Goal: Communication & Community: Share content

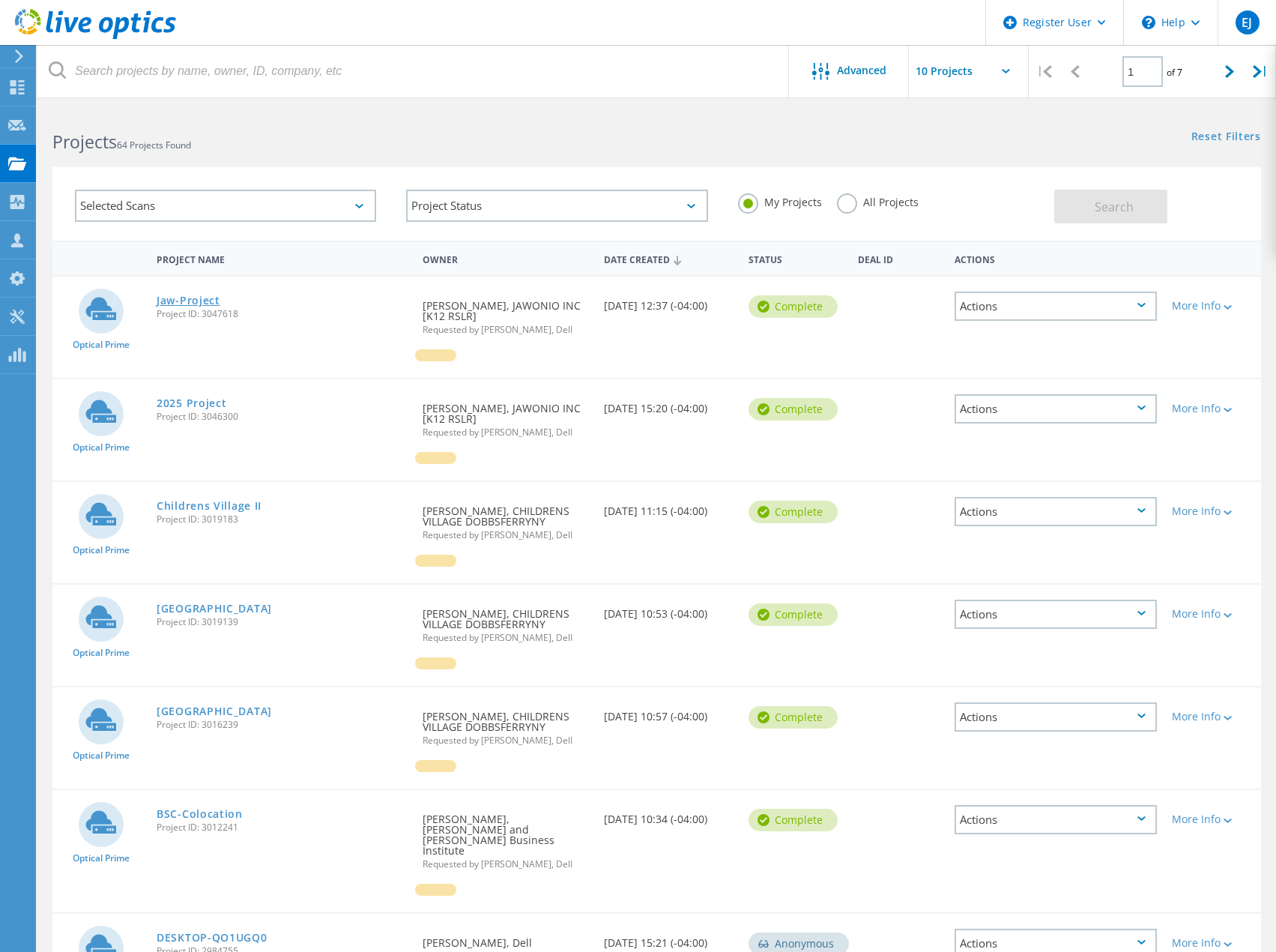
click at [195, 299] on link "Jaw-Project" at bounding box center [188, 300] width 64 height 11
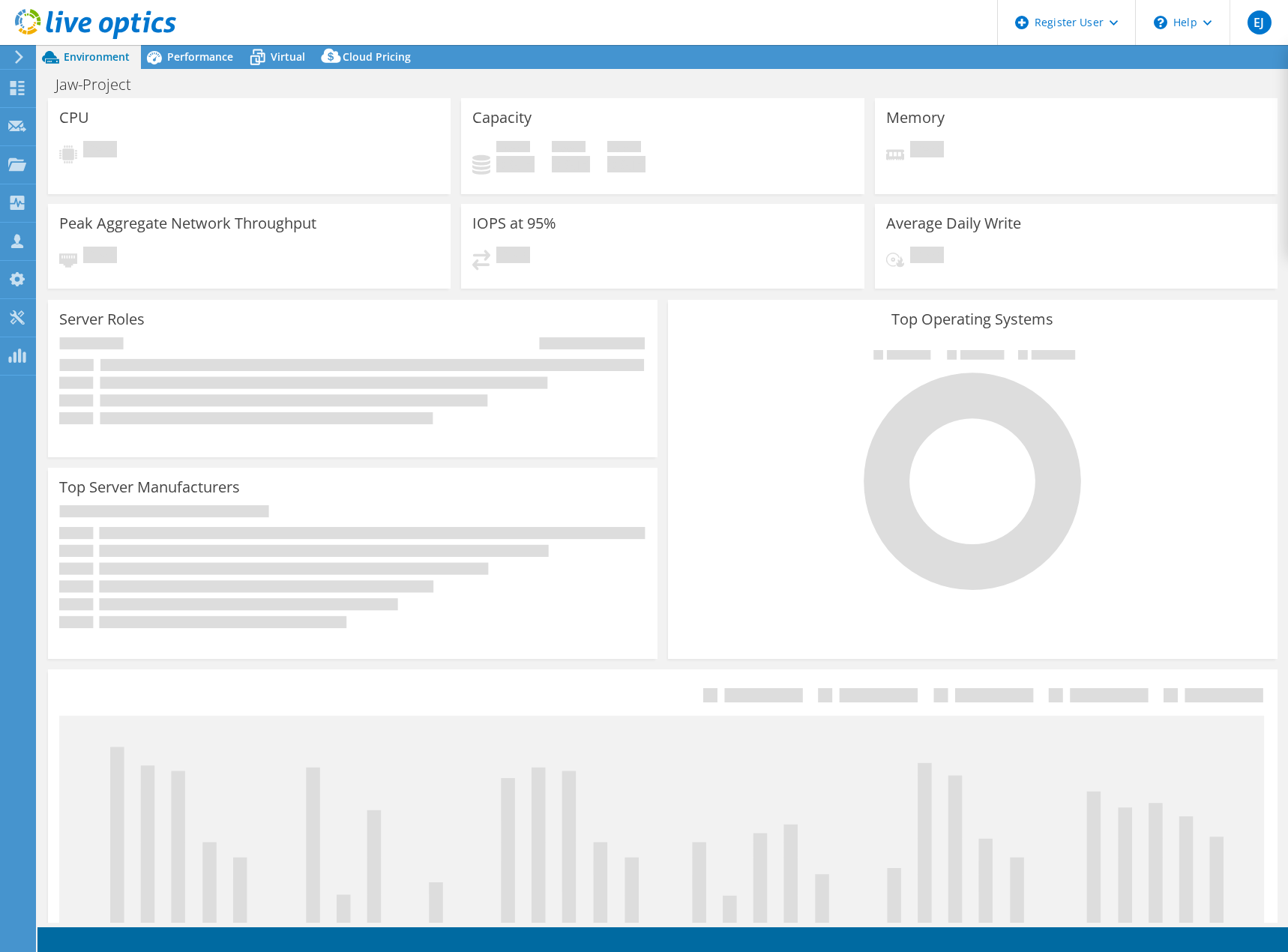
select select "USD"
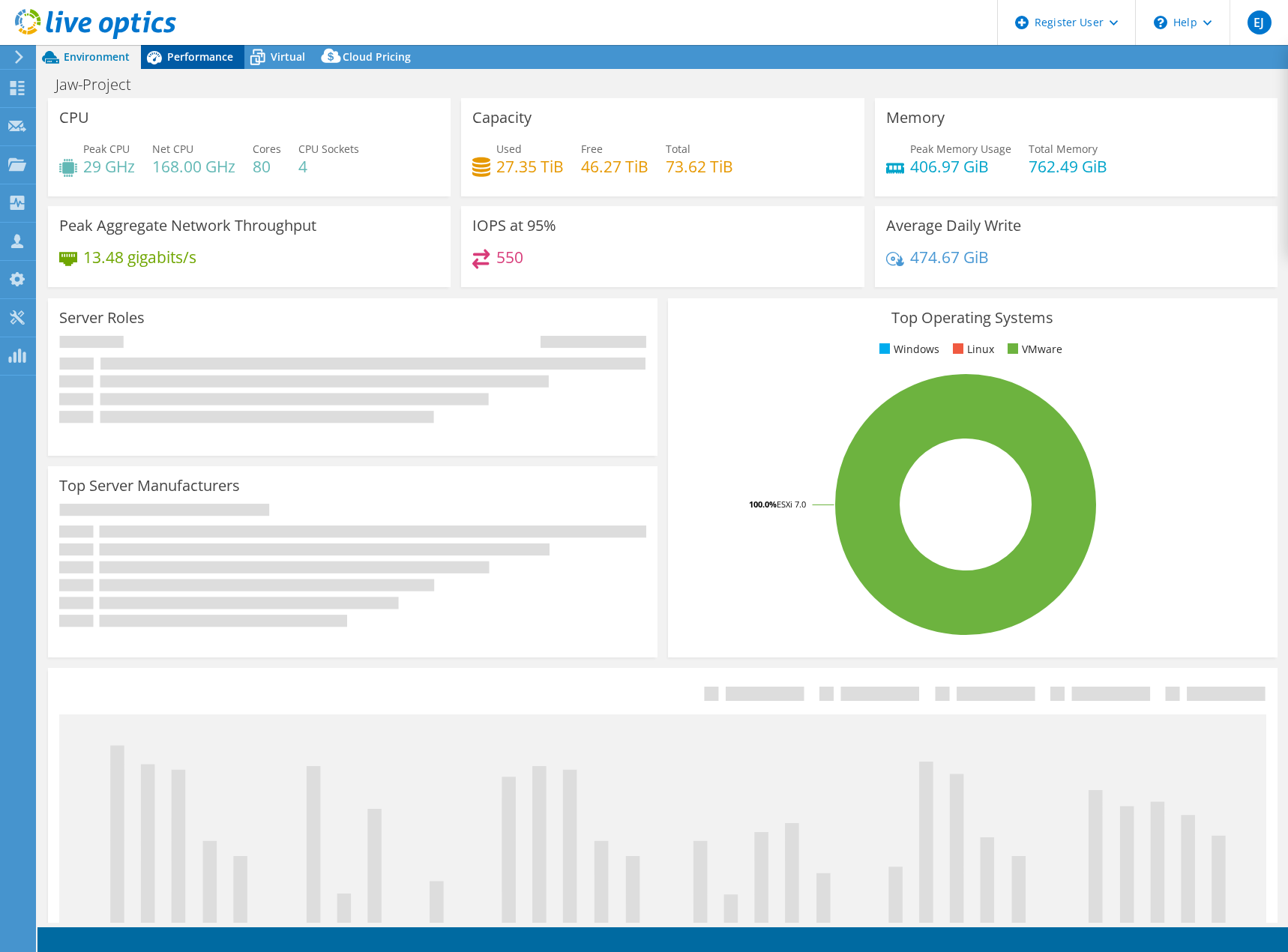
click at [207, 68] on div "Performance" at bounding box center [193, 57] width 104 height 24
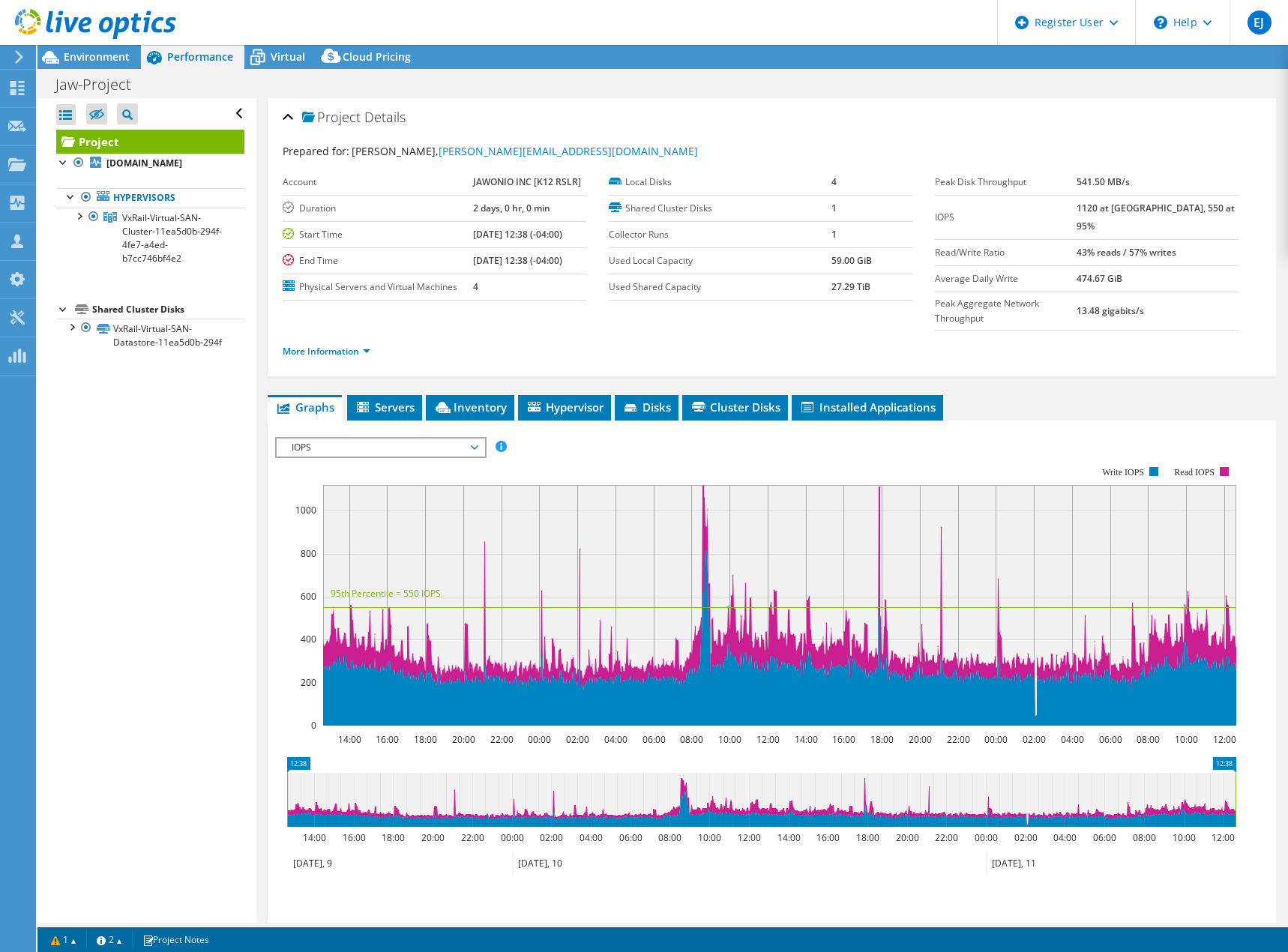
click at [212, 56] on span "Performance" at bounding box center [200, 57] width 66 height 15
click at [115, 61] on span "Environment" at bounding box center [96, 57] width 66 height 15
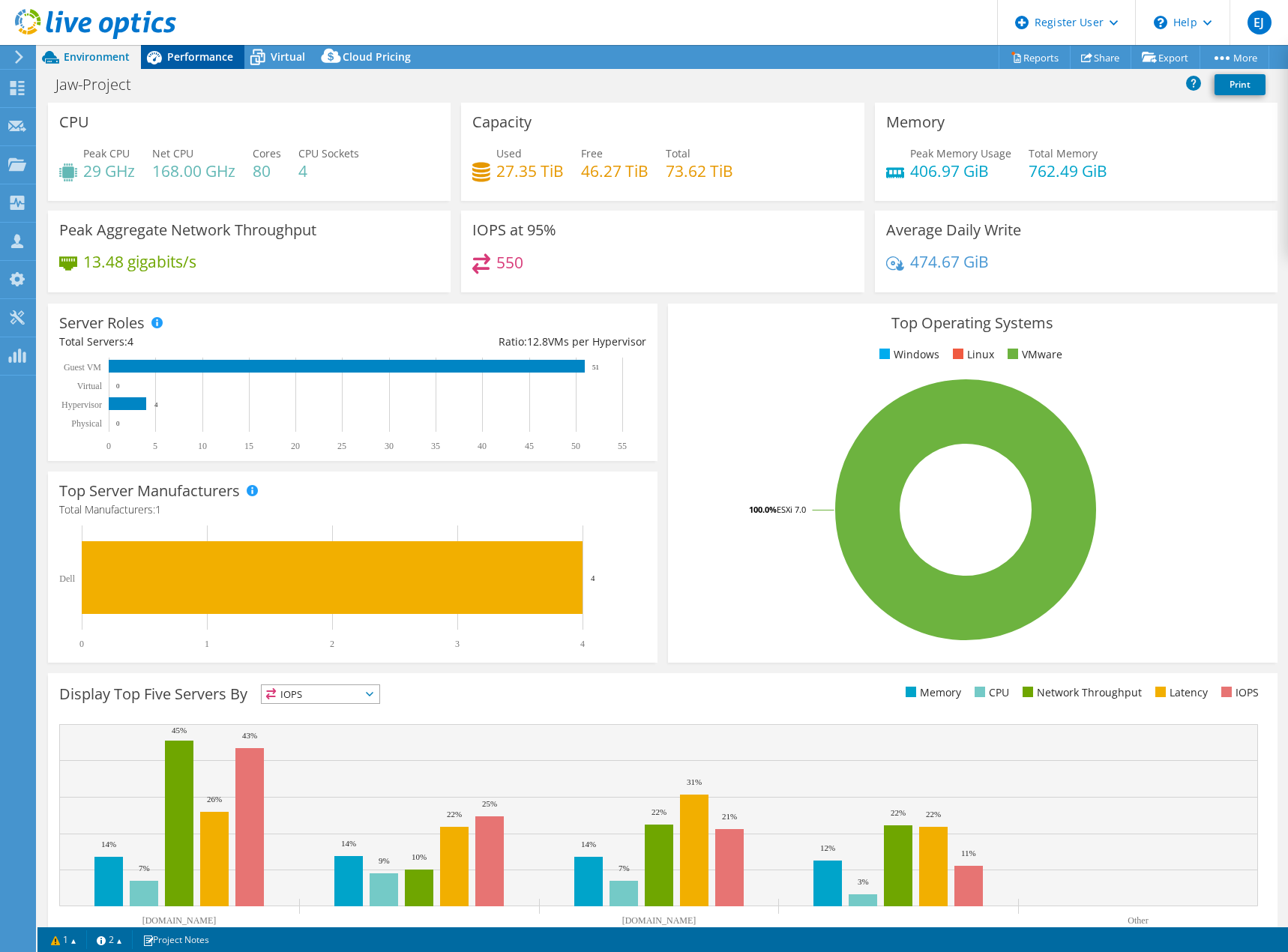
click at [187, 56] on span "Performance" at bounding box center [200, 57] width 66 height 15
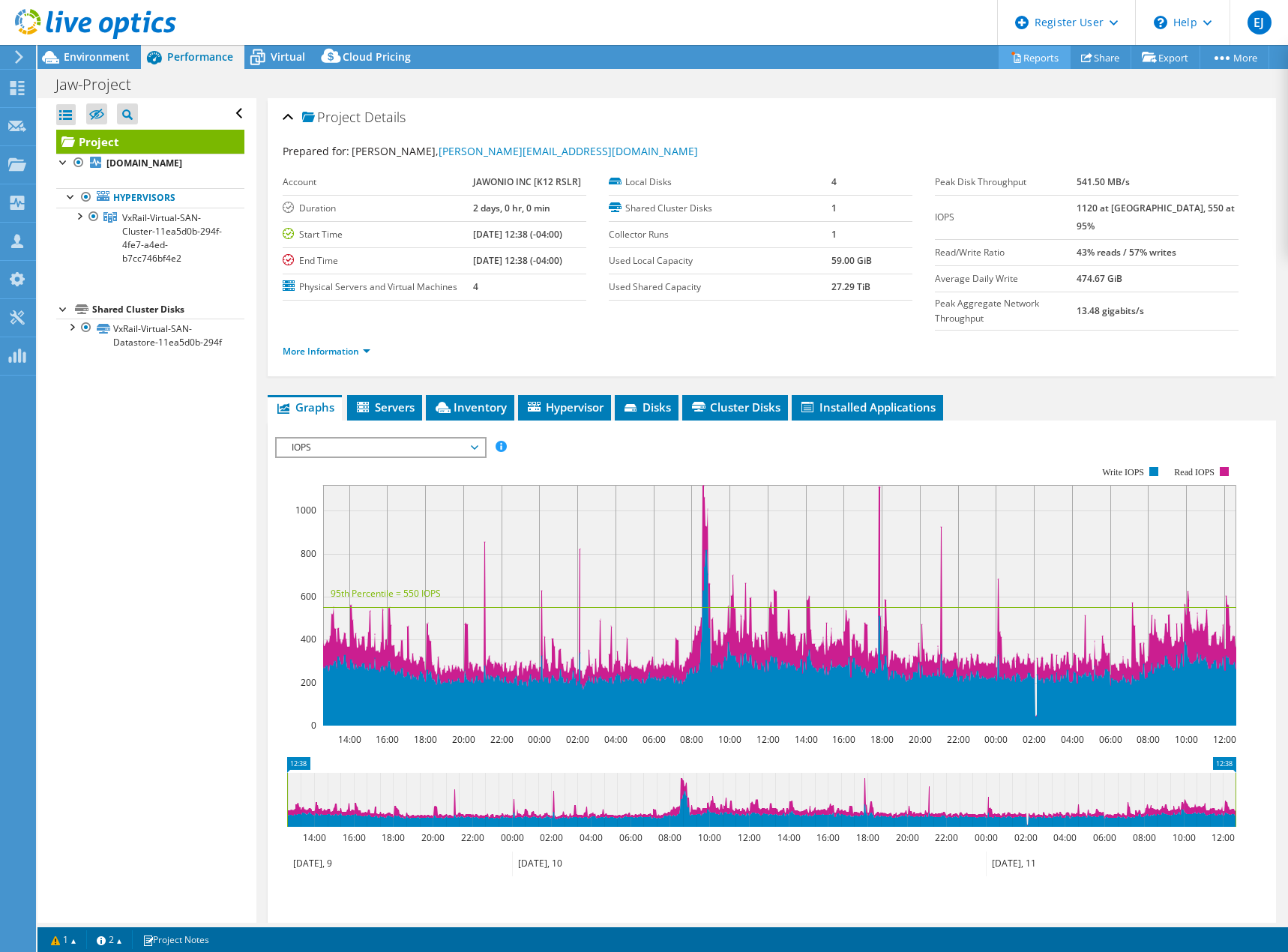
click at [1023, 56] on link "Reports" at bounding box center [1035, 58] width 72 height 23
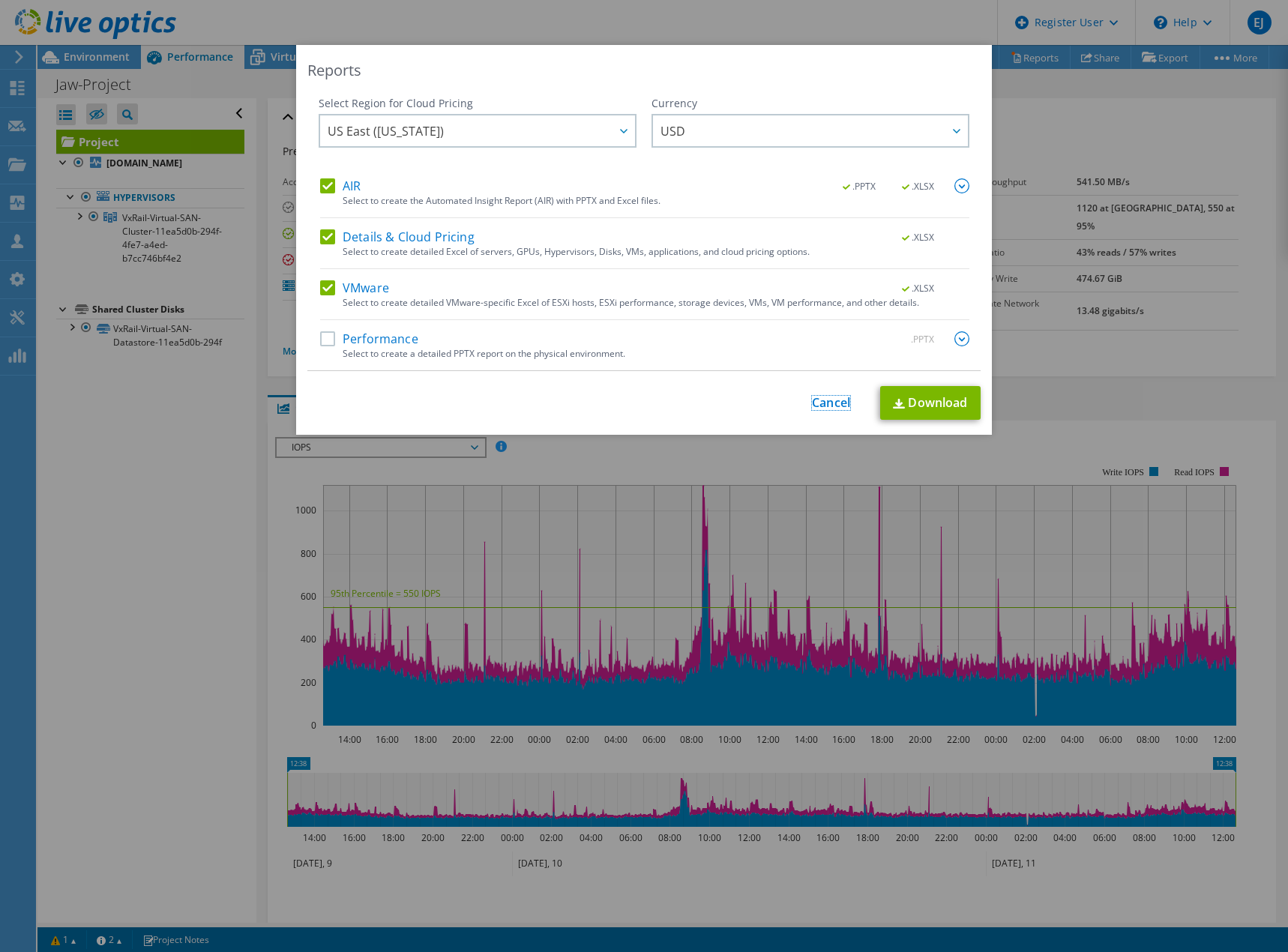
drag, startPoint x: 828, startPoint y: 398, endPoint x: 853, endPoint y: 357, distance: 48.0
click at [828, 400] on link "Cancel" at bounding box center [830, 402] width 38 height 15
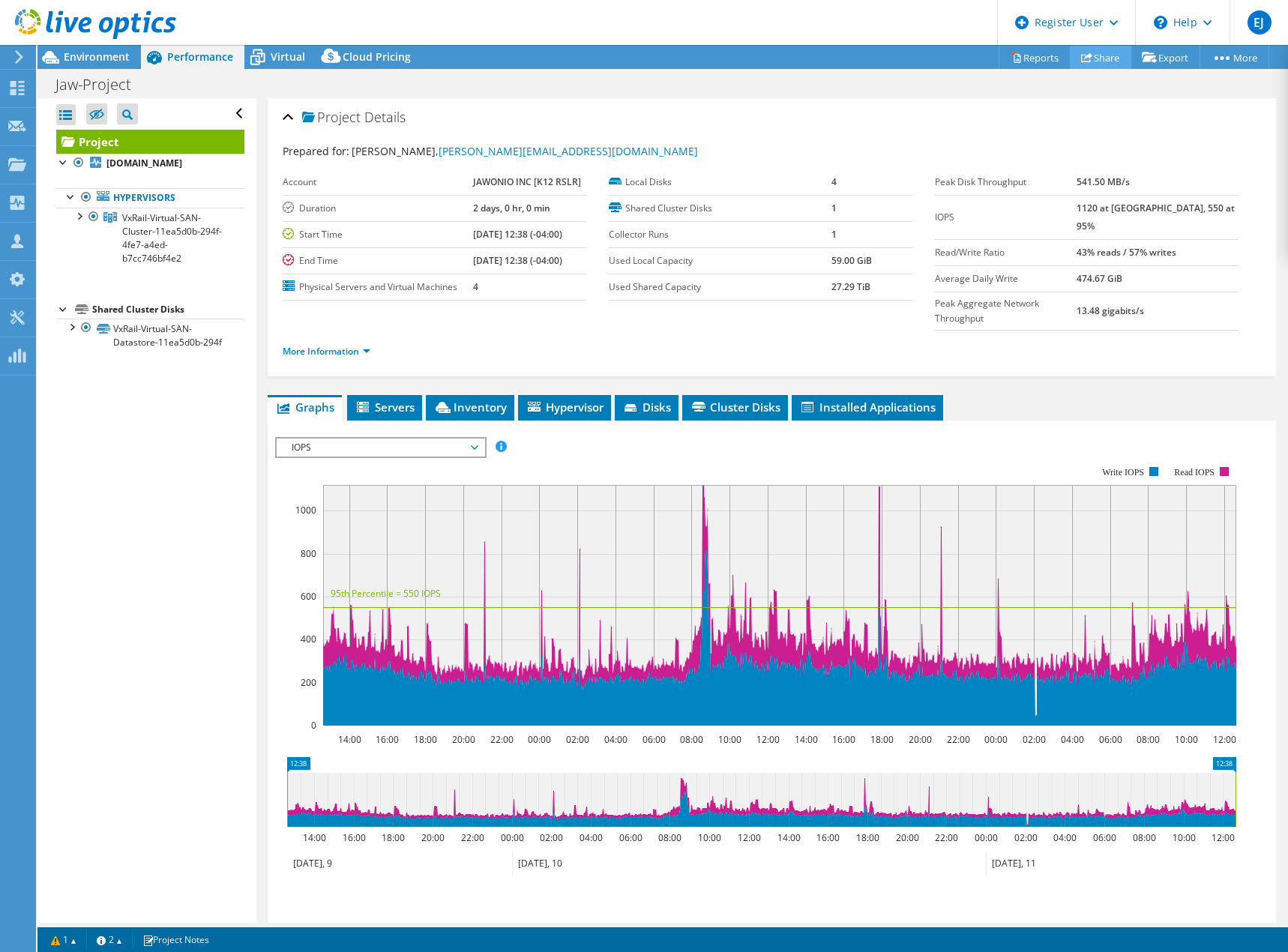
click at [1099, 62] on link "Share" at bounding box center [1100, 58] width 62 height 23
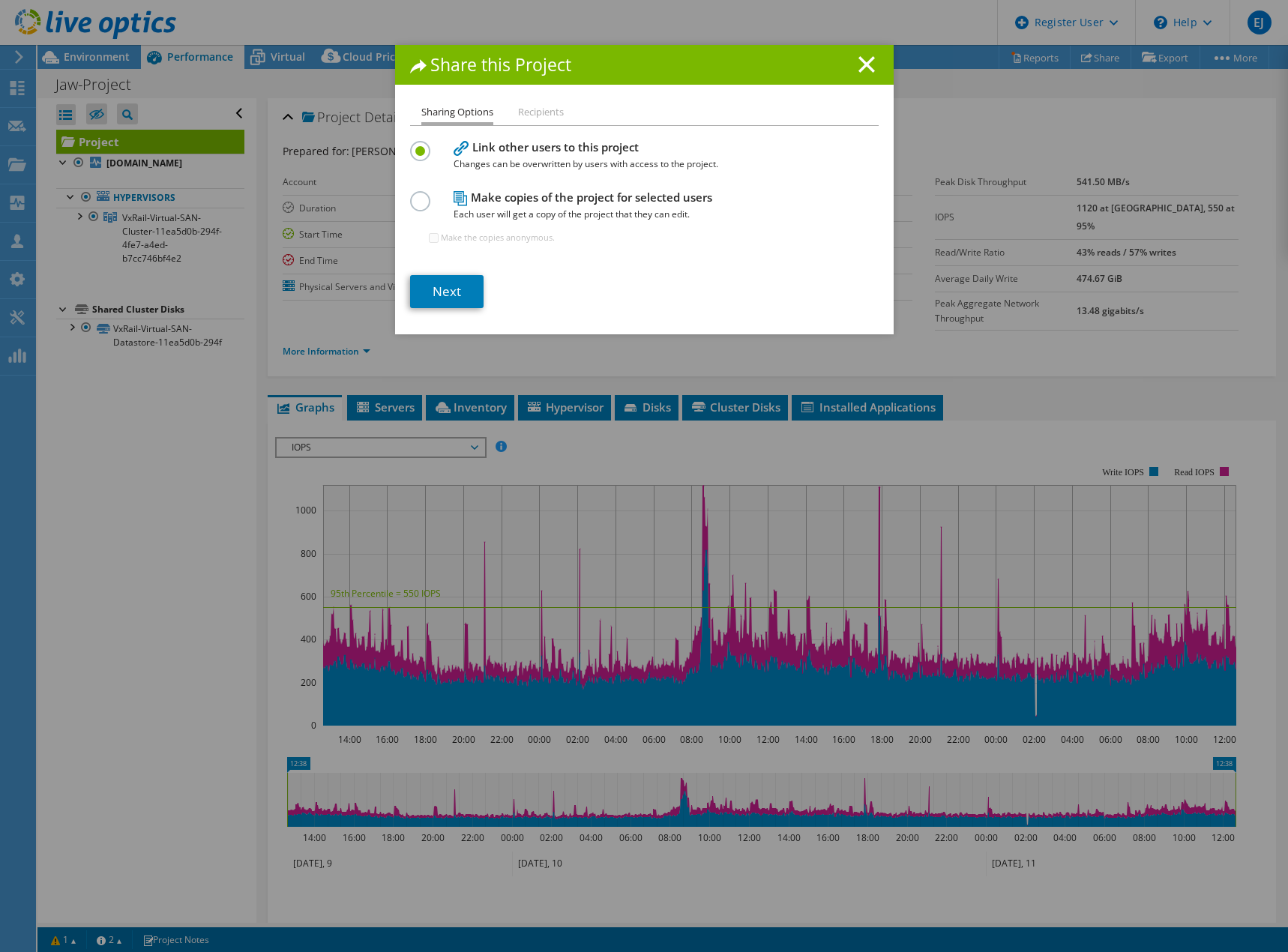
click at [416, 195] on label at bounding box center [423, 193] width 26 height 4
click at [0, 0] on input "radio" at bounding box center [0, 0] width 0 height 0
click at [419, 145] on label at bounding box center [423, 143] width 26 height 4
click at [0, 0] on input "radio" at bounding box center [0, 0] width 0 height 0
click at [859, 67] on line at bounding box center [866, 64] width 15 height 15
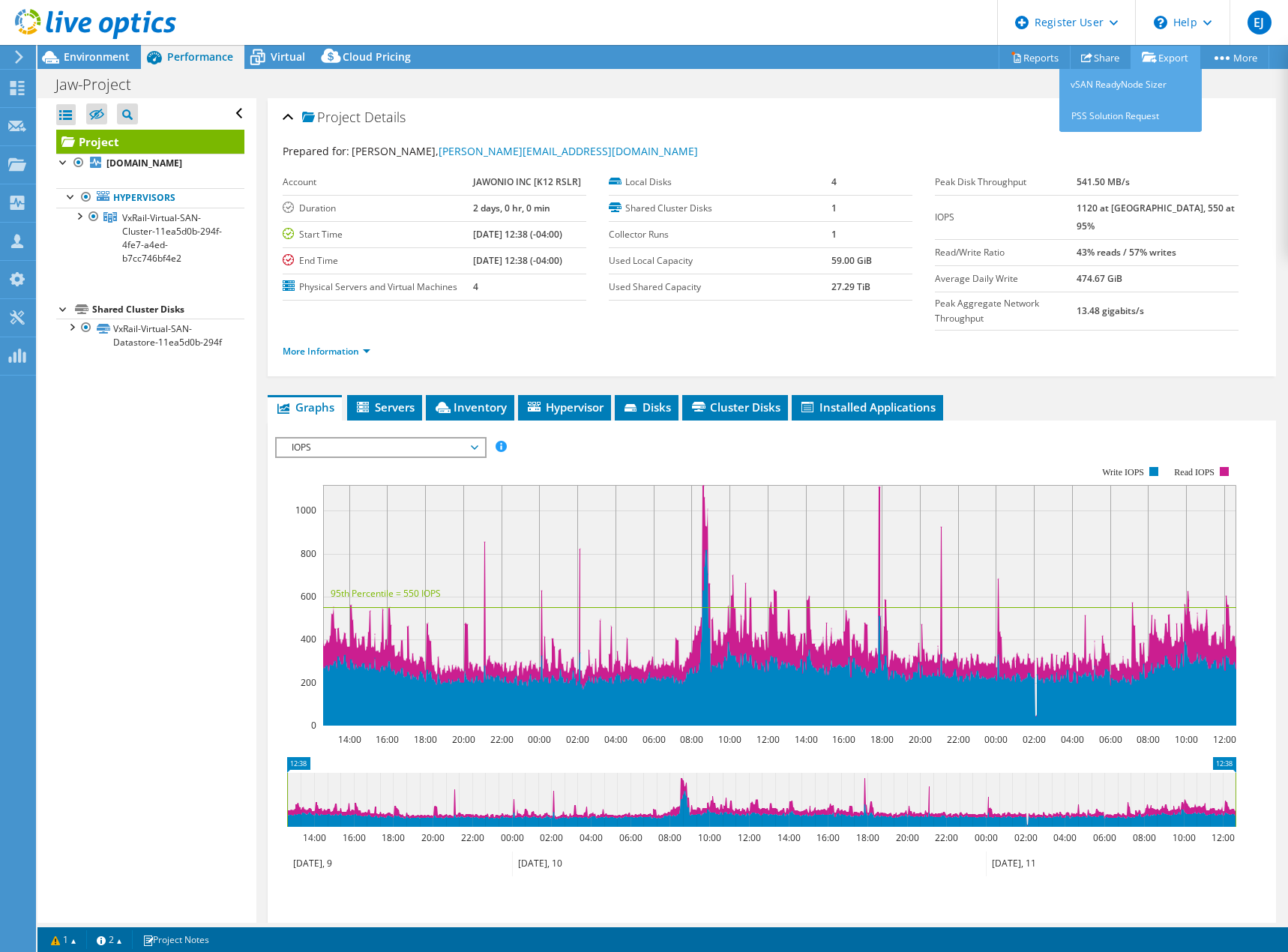
click at [1164, 63] on link "Export" at bounding box center [1165, 58] width 69 height 23
click at [1143, 85] on link "vSAN ReadyNode Sizer" at bounding box center [1130, 84] width 143 height 31
click at [1092, 55] on link "Share" at bounding box center [1100, 58] width 62 height 23
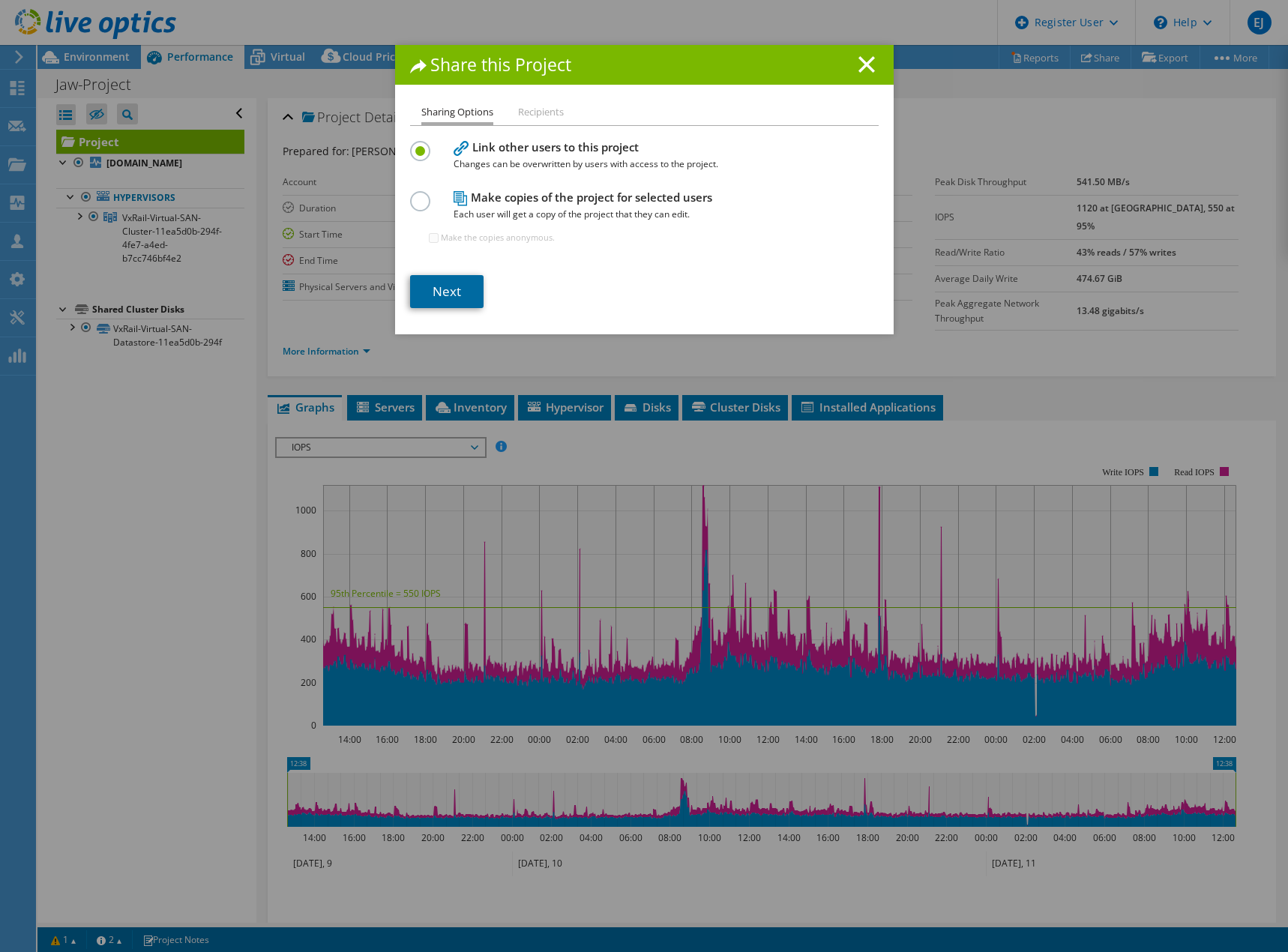
click at [434, 298] on link "Next" at bounding box center [446, 292] width 73 height 33
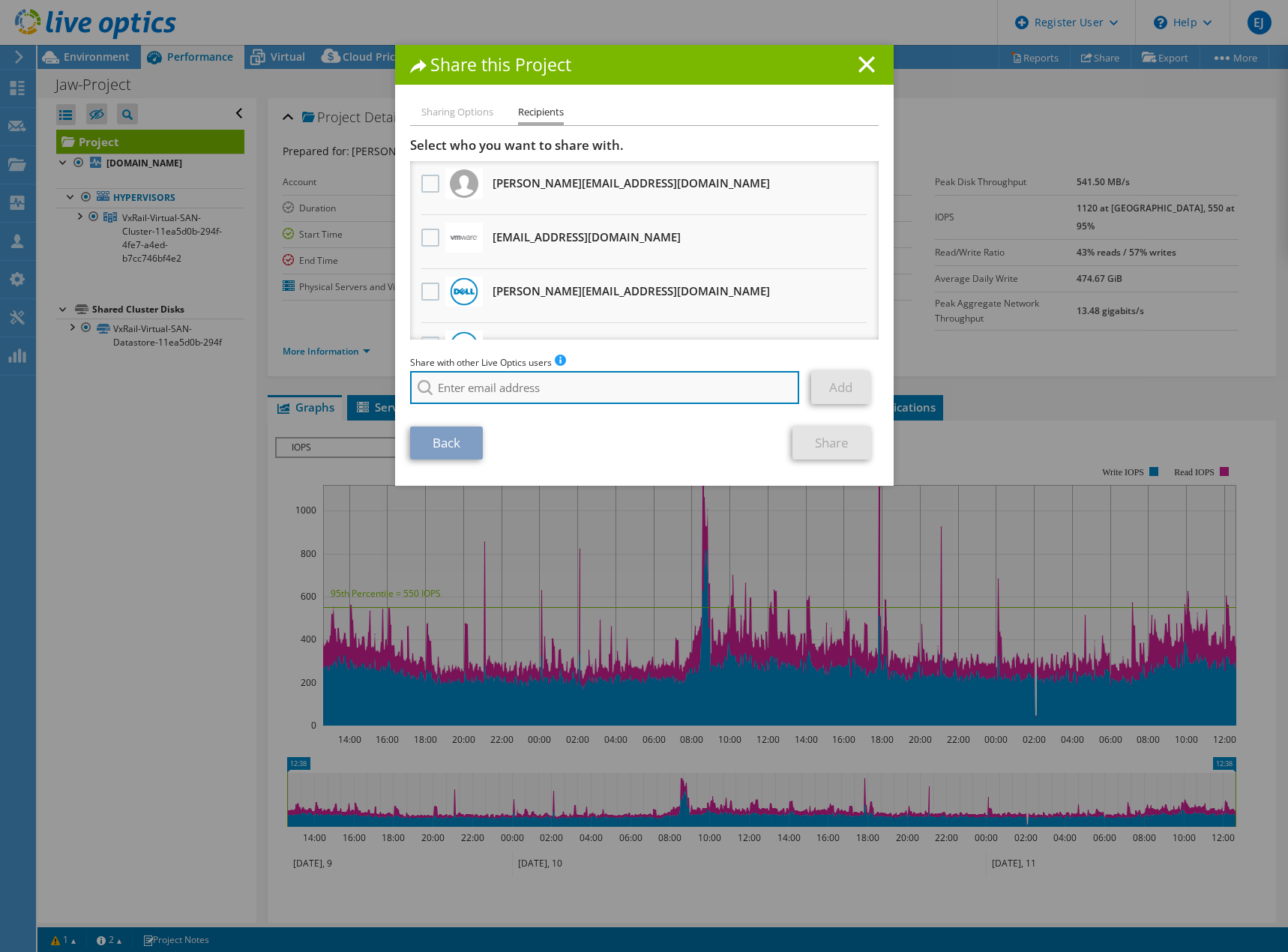
click at [492, 380] on input "search" at bounding box center [605, 387] width 390 height 33
click at [466, 397] on input "scott" at bounding box center [605, 387] width 390 height 33
type input "scampbell"
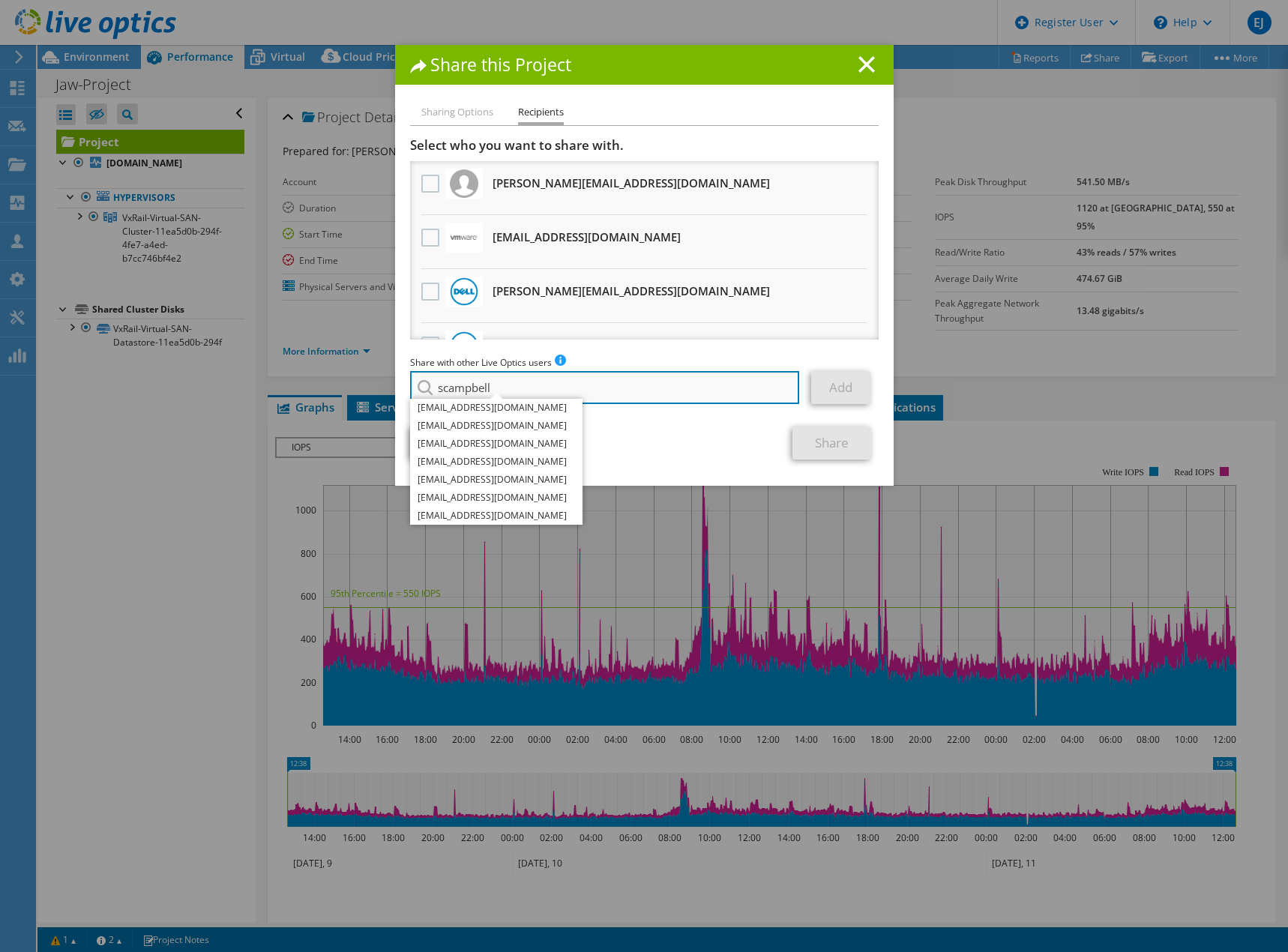
click at [485, 384] on input "scampbell" at bounding box center [605, 387] width 390 height 33
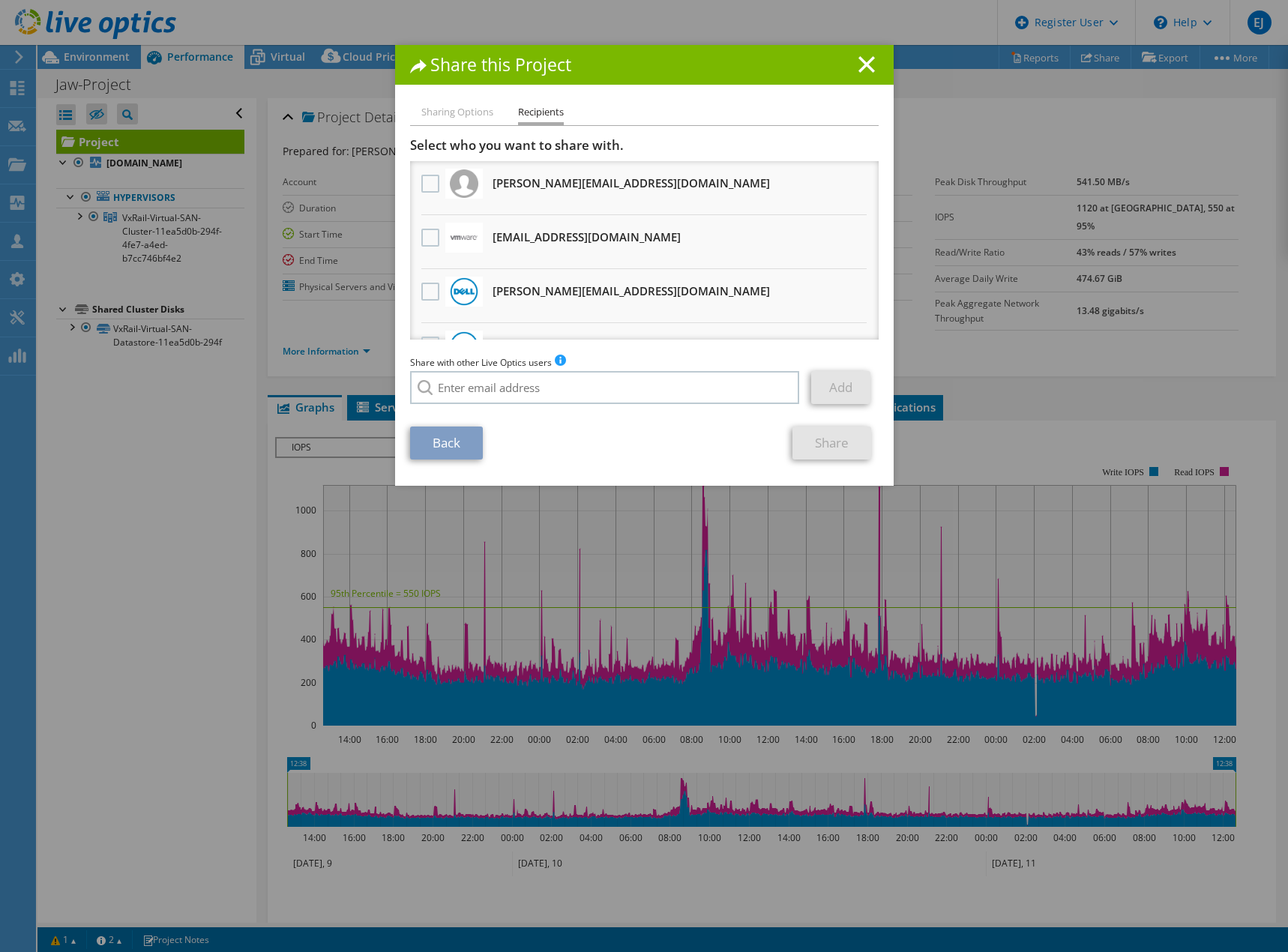
click at [605, 449] on div "Back Share" at bounding box center [644, 443] width 469 height 33
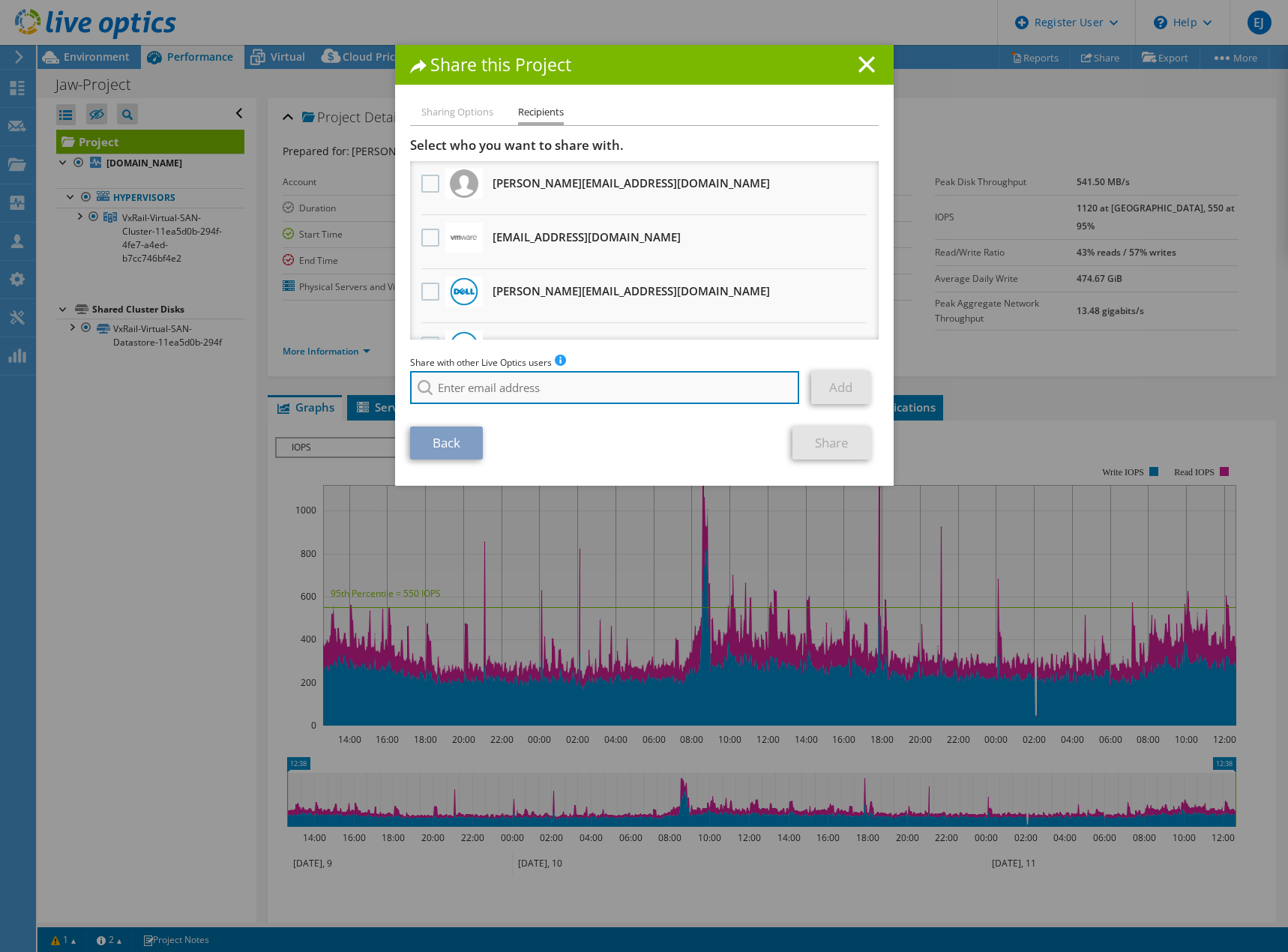
click at [474, 394] on input "search" at bounding box center [605, 387] width 390 height 33
paste input "scampbell@redesign-group.com"
type input "scampbell@redesign-group.com"
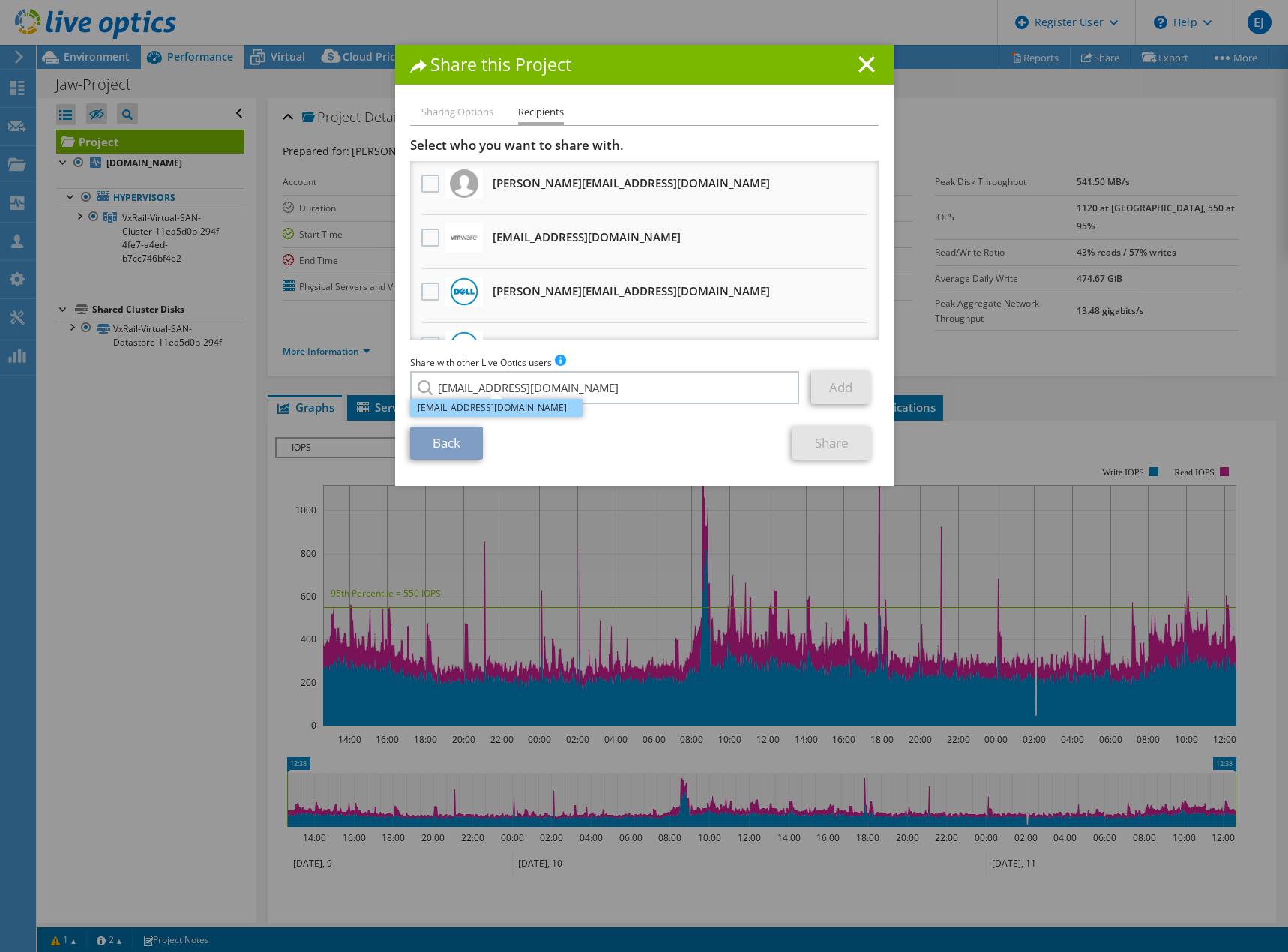
click at [527, 408] on li "scampbell@redesign-group.com" at bounding box center [496, 407] width 172 height 18
click at [837, 397] on link "Add" at bounding box center [841, 387] width 59 height 33
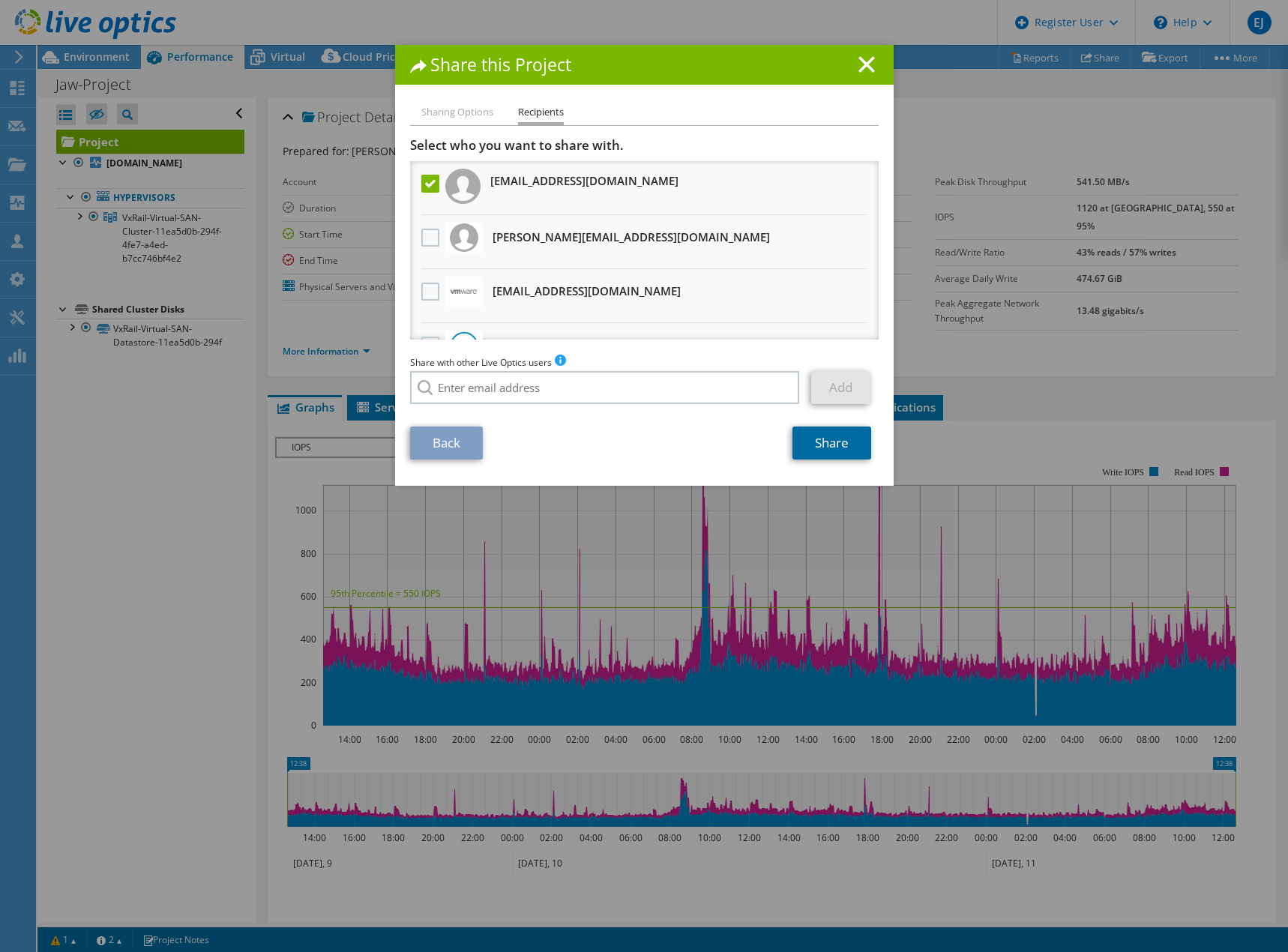
click at [824, 442] on link "Share" at bounding box center [831, 443] width 78 height 33
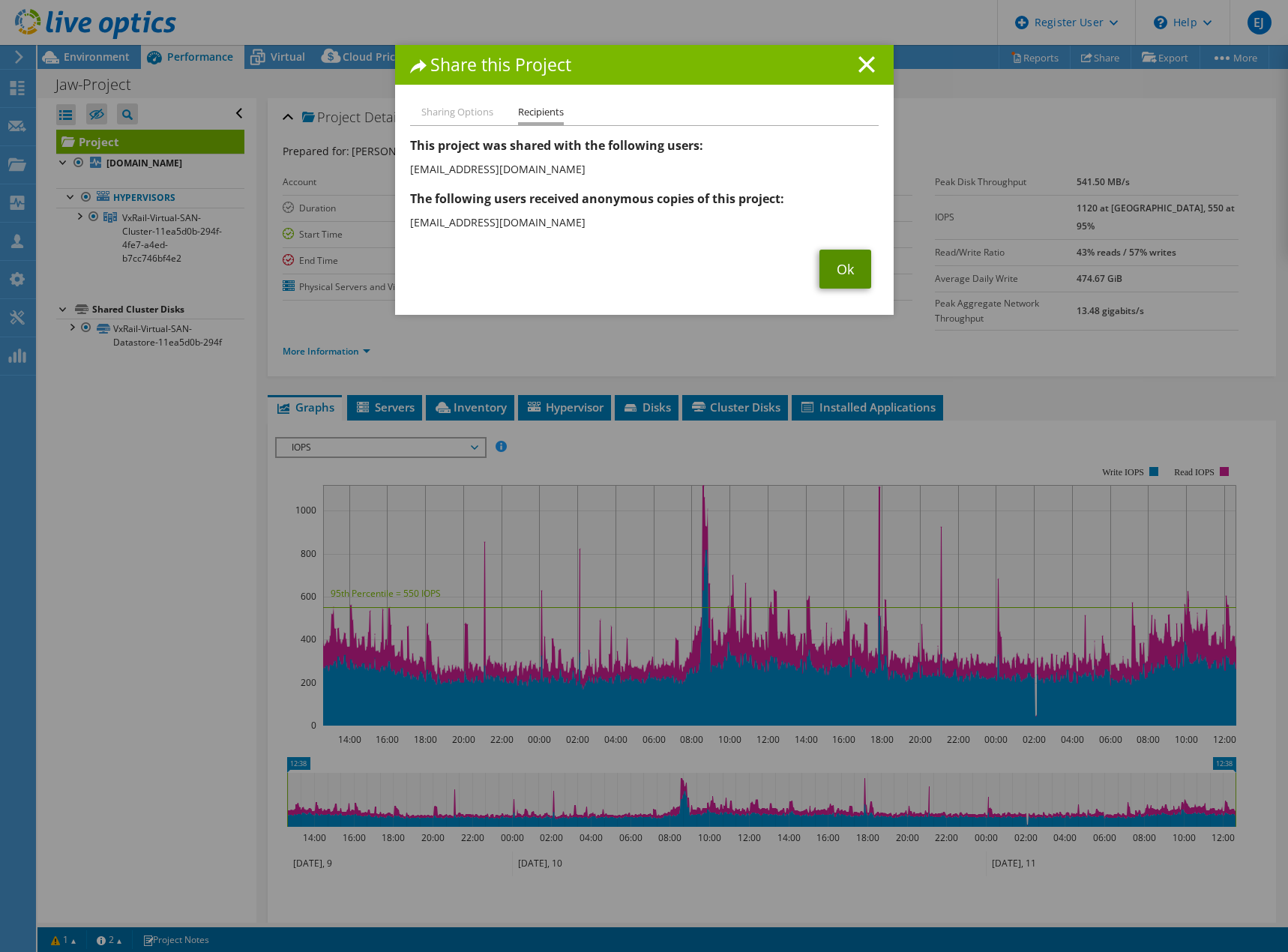
click at [853, 269] on link "Ok" at bounding box center [845, 269] width 52 height 39
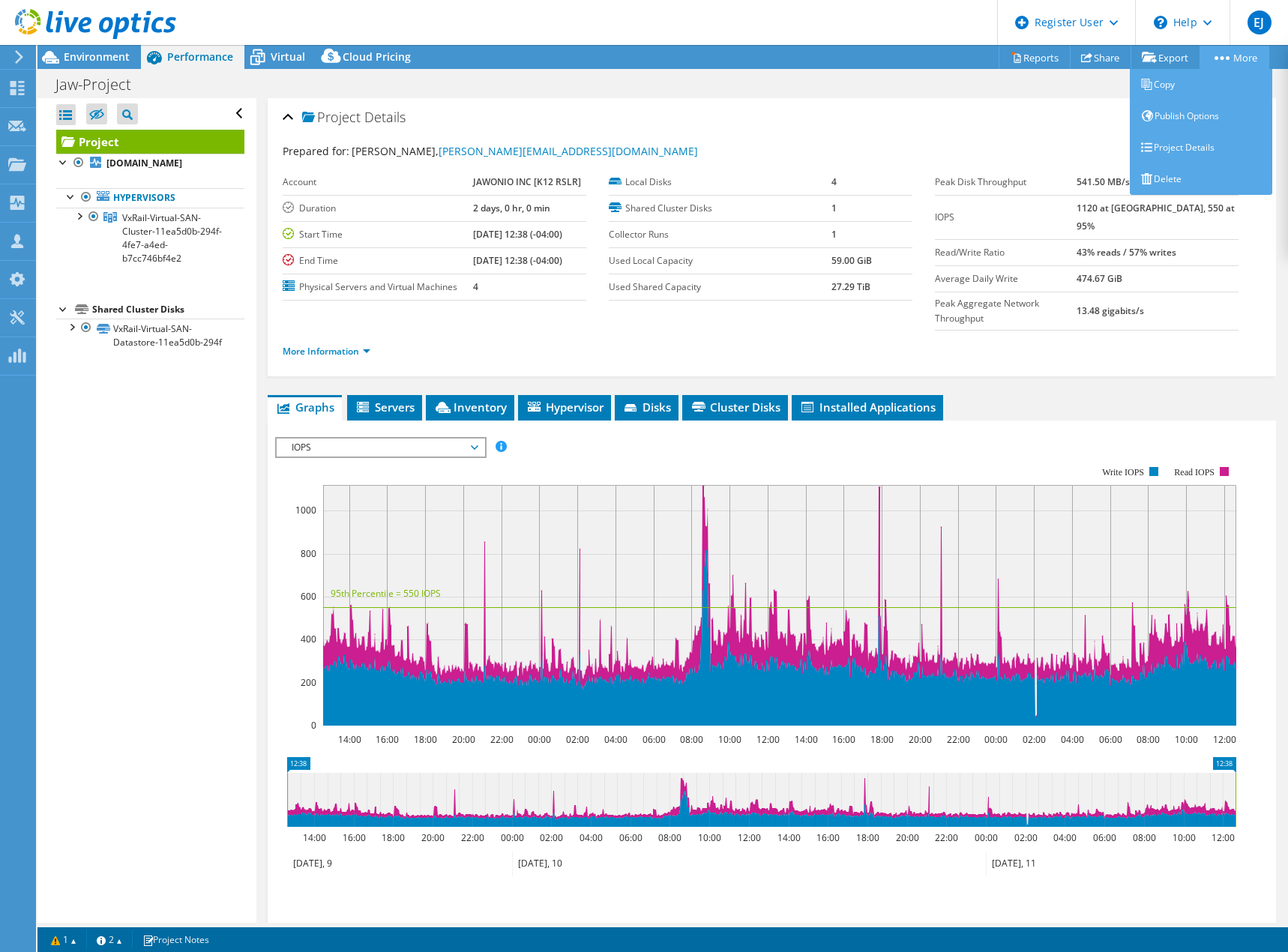
click at [1225, 59] on circle at bounding box center [1227, 58] width 4 height 4
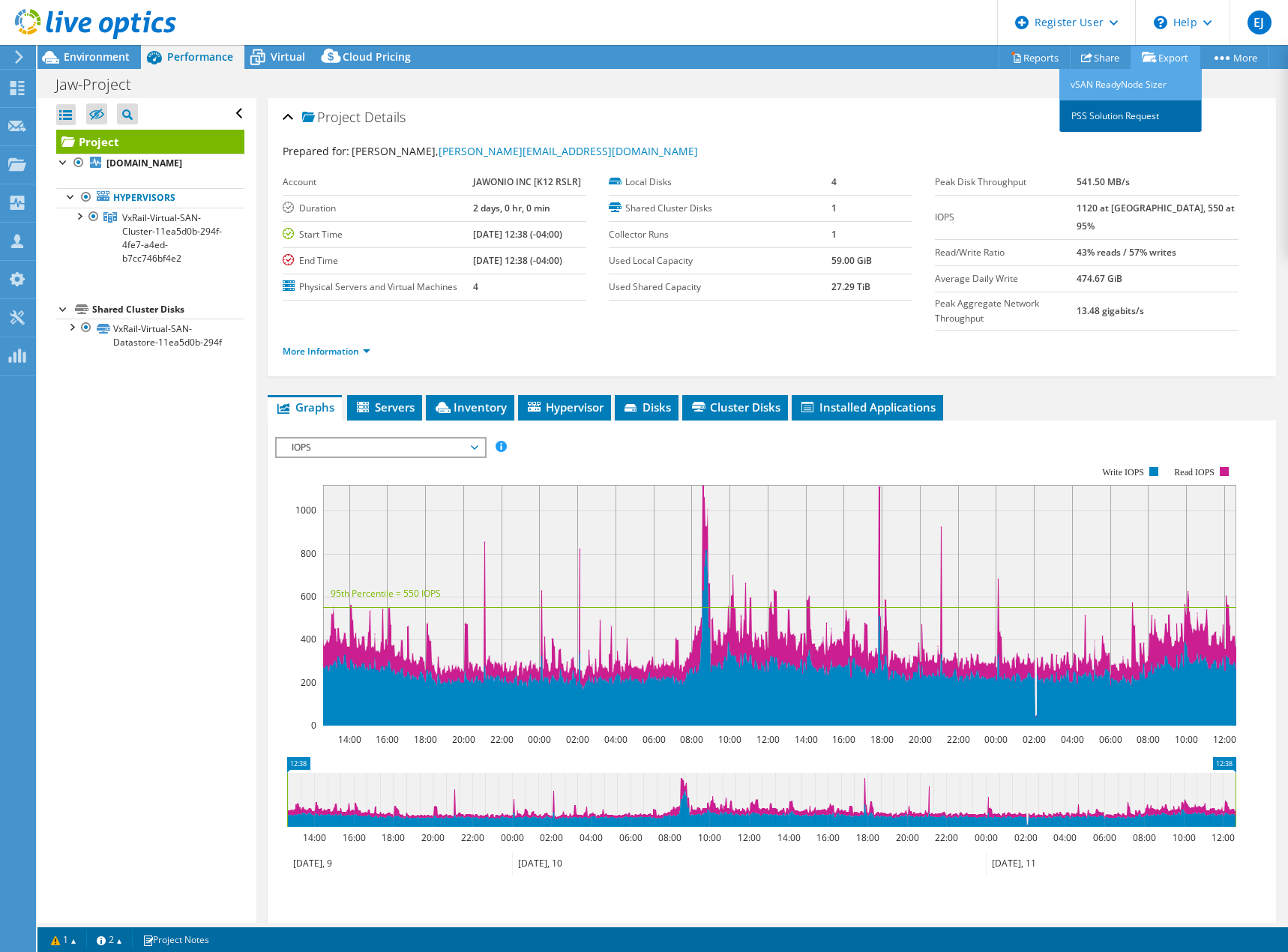
click at [1123, 113] on link "PSS Solution Request" at bounding box center [1130, 116] width 143 height 31
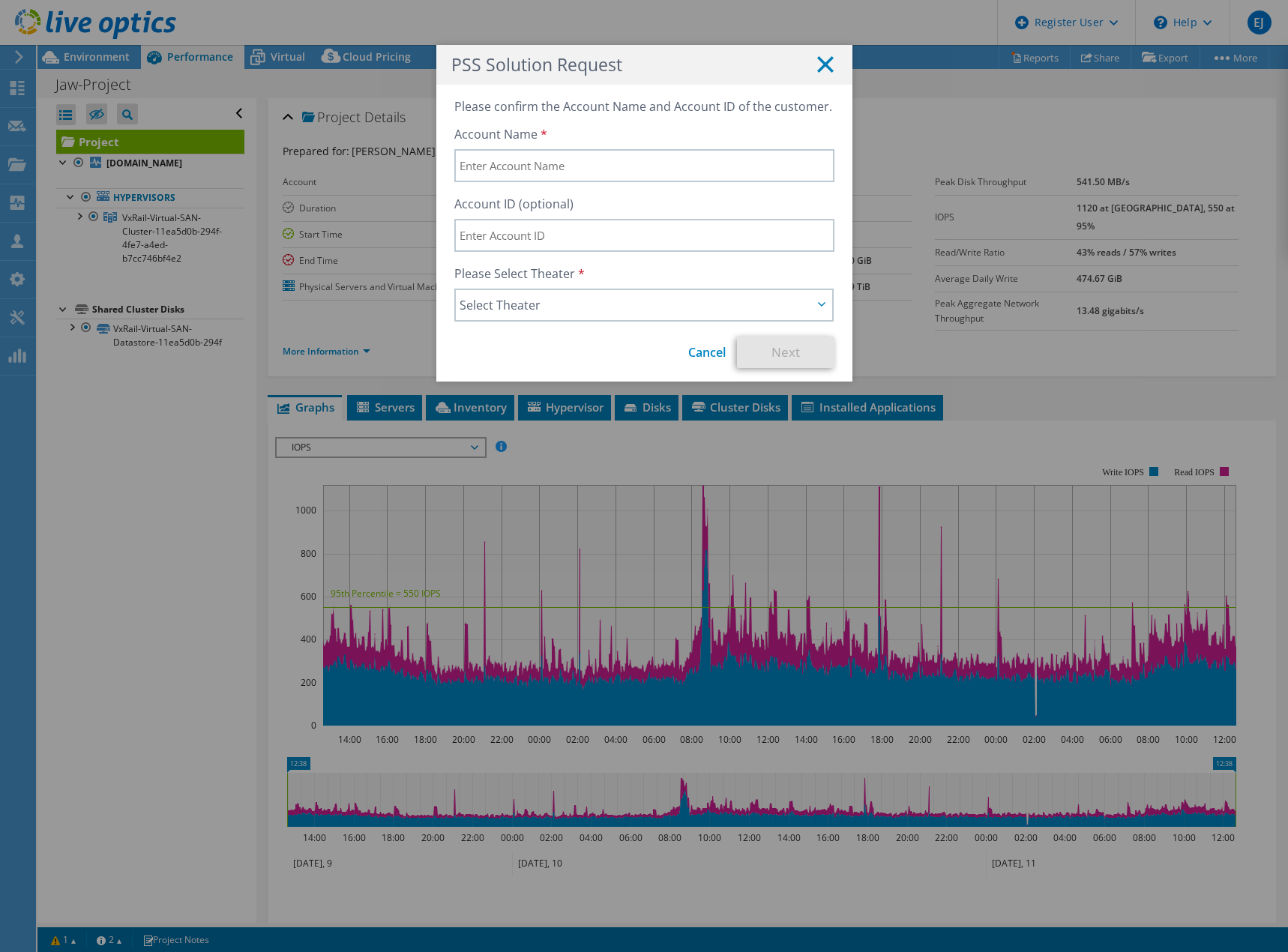
click at [817, 69] on icon at bounding box center [825, 64] width 17 height 17
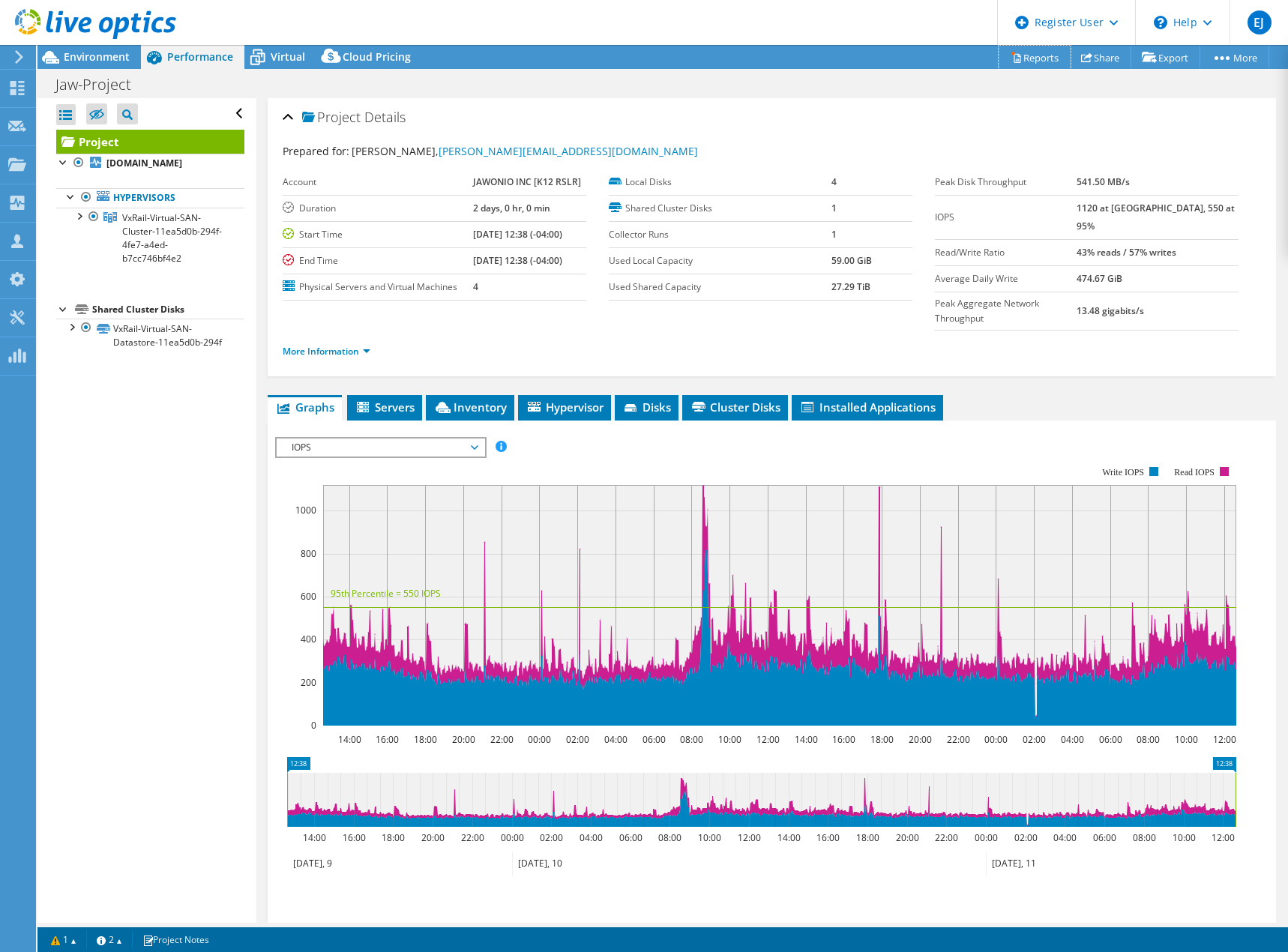
click at [1025, 67] on link "Reports" at bounding box center [1035, 58] width 72 height 23
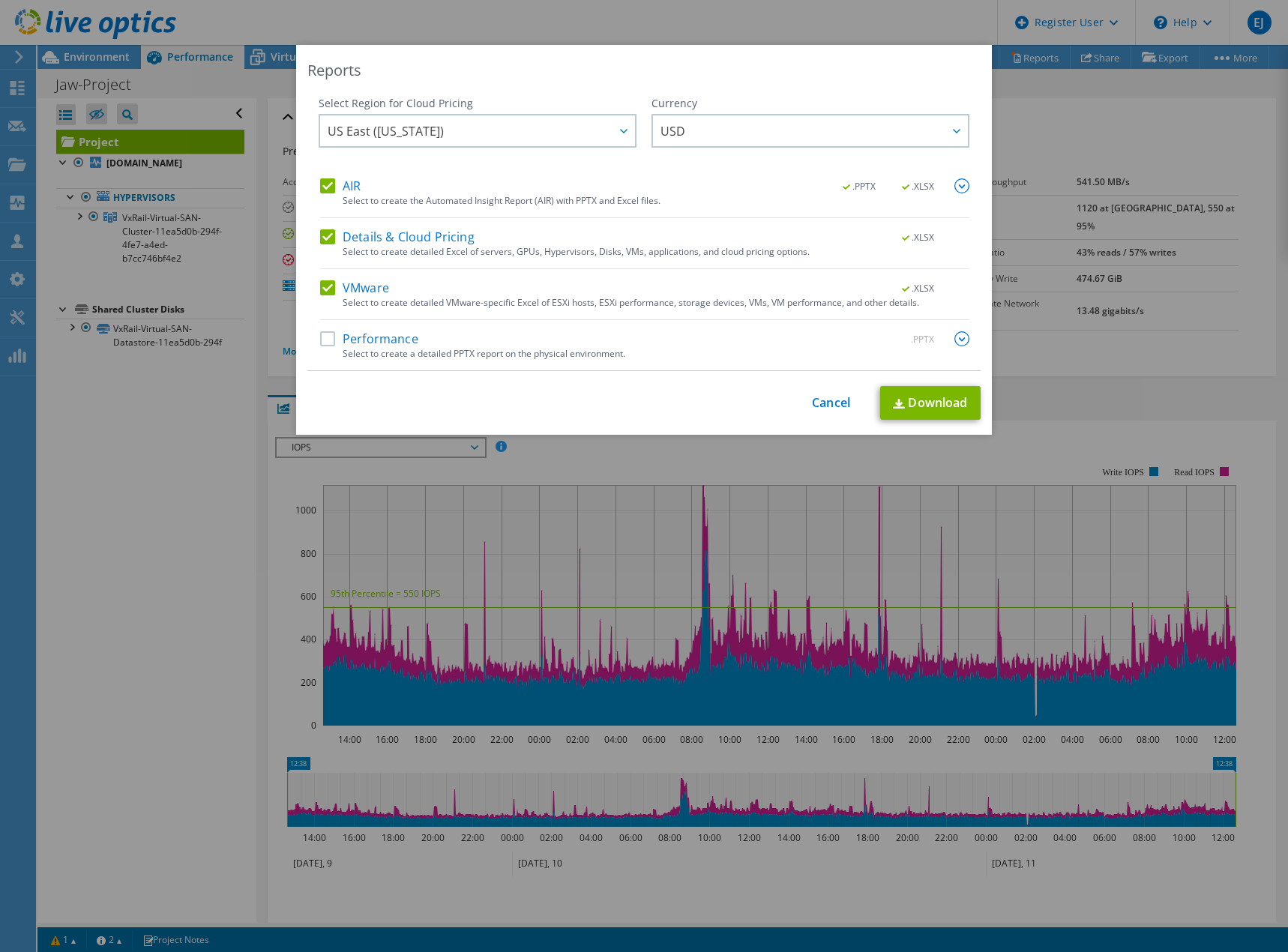
click at [320, 342] on label "Performance" at bounding box center [369, 338] width 98 height 15
click at [0, 0] on input "Performance" at bounding box center [0, 0] width 0 height 0
click at [911, 393] on link "Download" at bounding box center [930, 402] width 101 height 33
